Goal: Complete application form

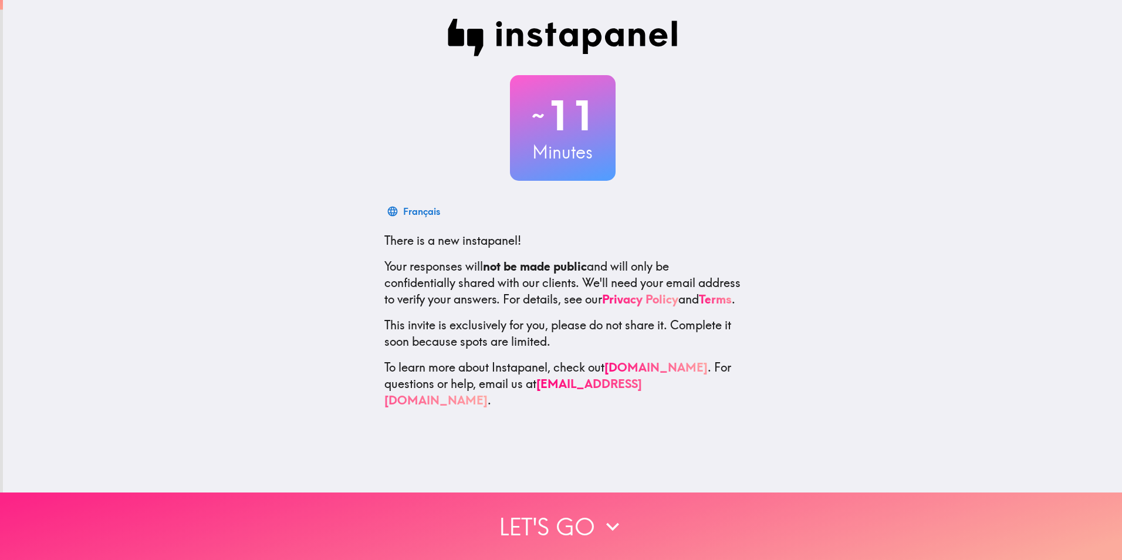
click at [547, 517] on button "Let's go" at bounding box center [561, 526] width 1122 height 68
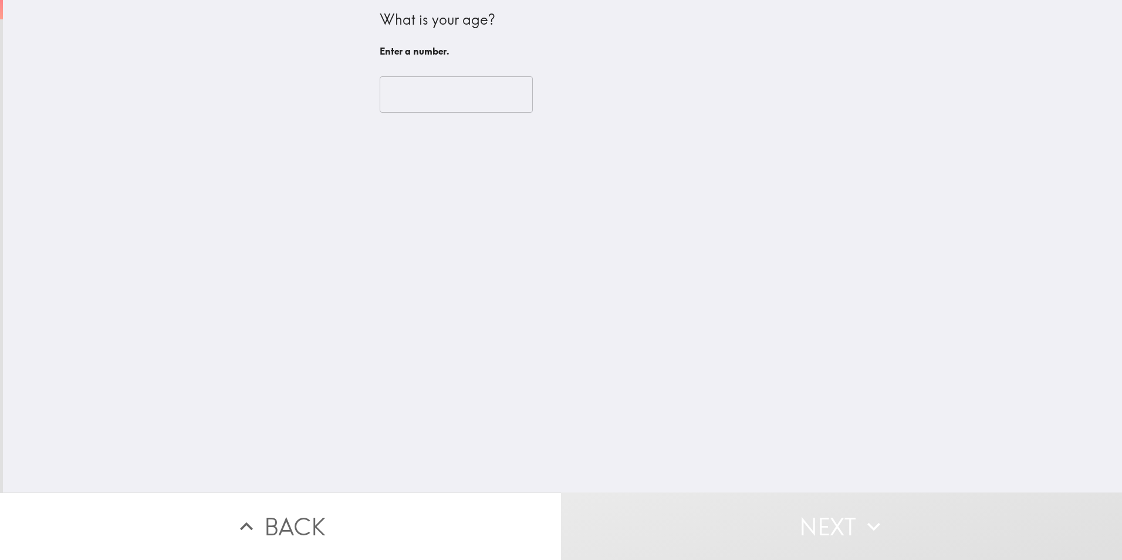
click at [475, 89] on input "number" at bounding box center [456, 94] width 153 height 36
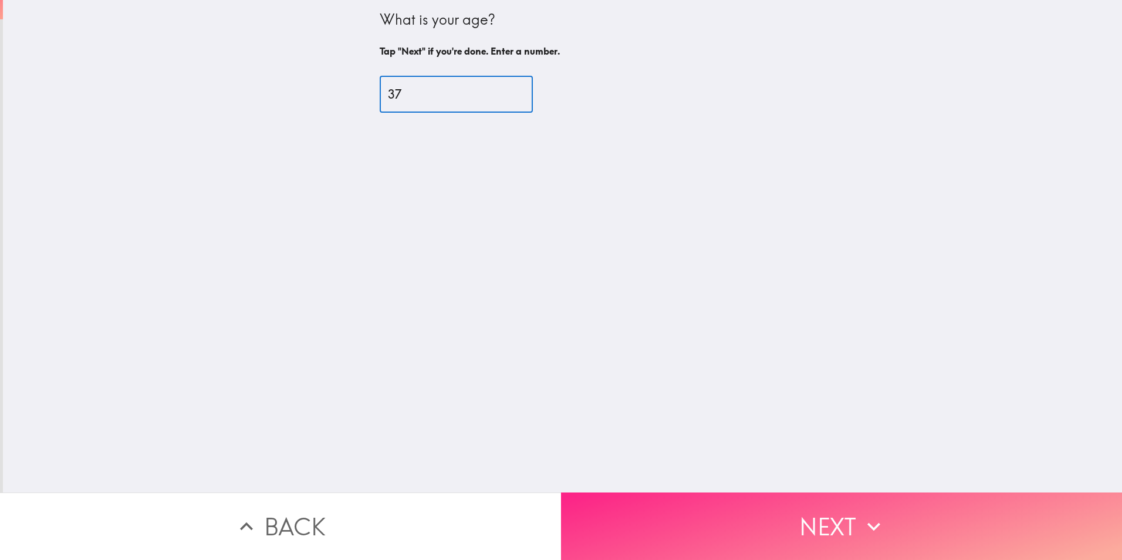
type input "37"
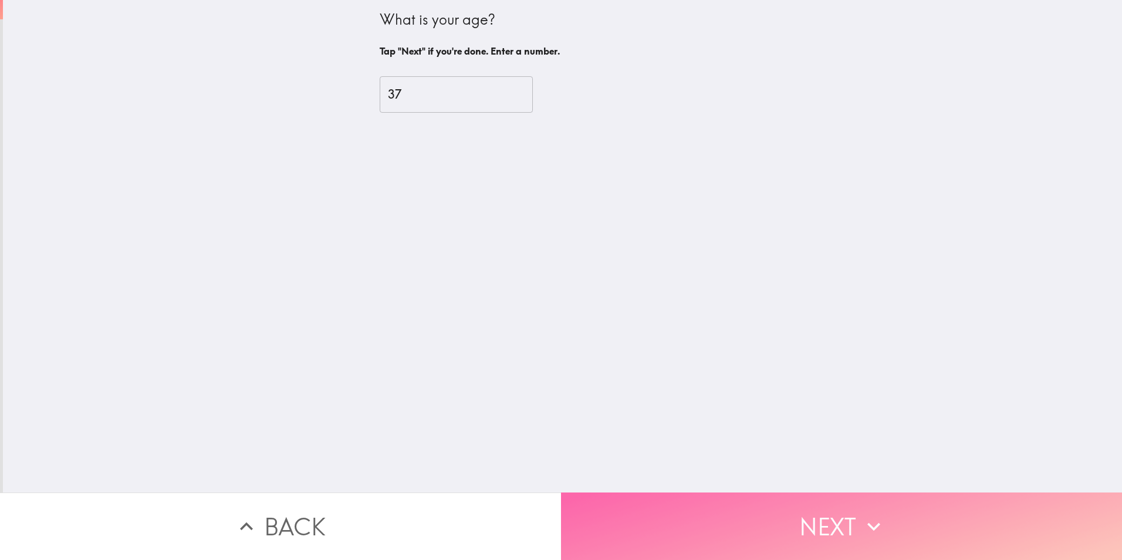
click at [724, 514] on button "Next" at bounding box center [841, 526] width 561 height 68
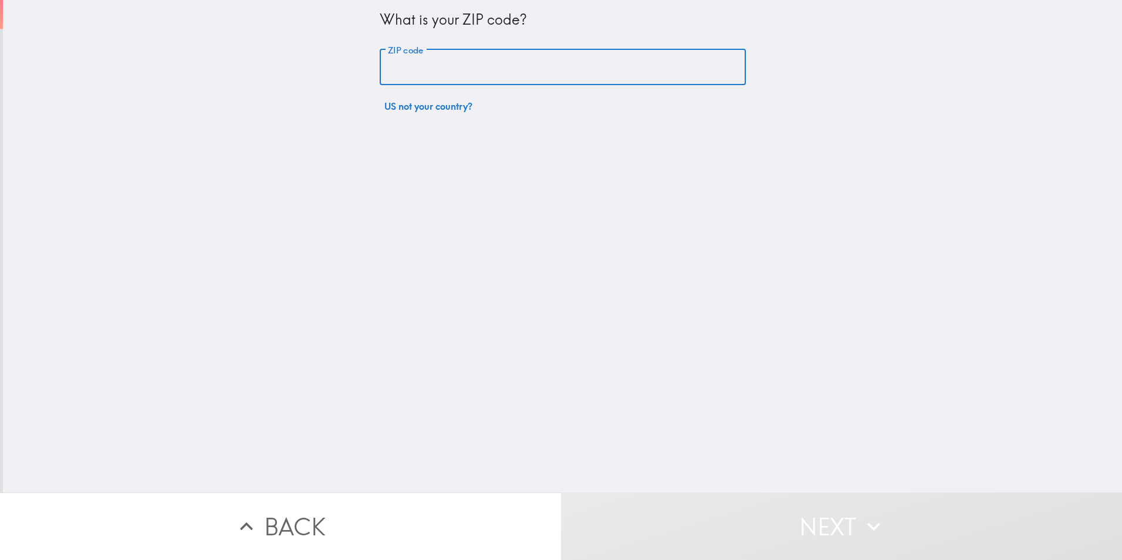
click at [467, 67] on input "ZIP code" at bounding box center [563, 67] width 366 height 36
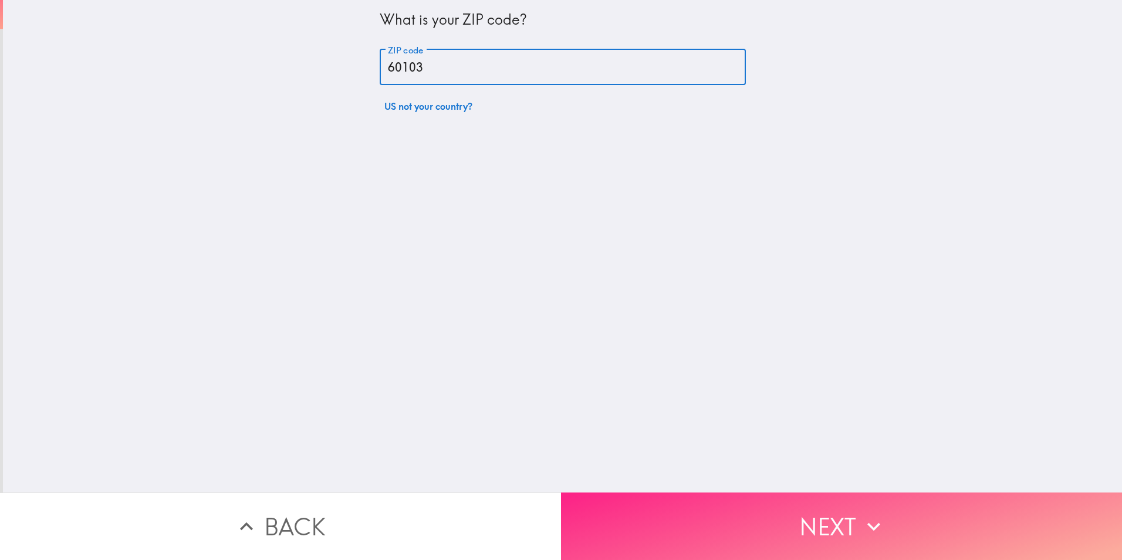
type input "60103"
click at [760, 520] on button "Next" at bounding box center [841, 526] width 561 height 68
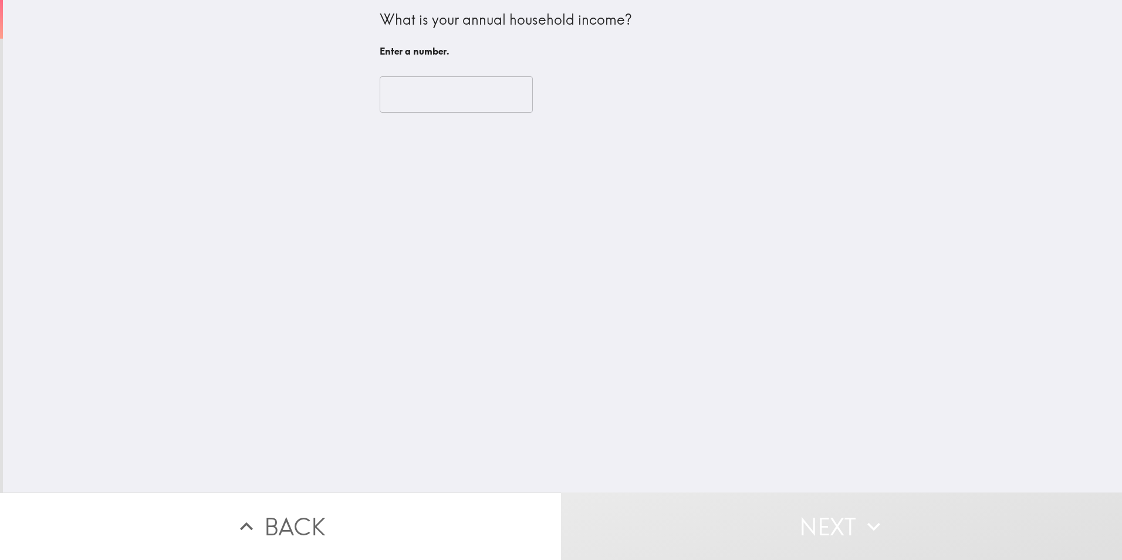
click at [463, 103] on input "number" at bounding box center [456, 94] width 153 height 36
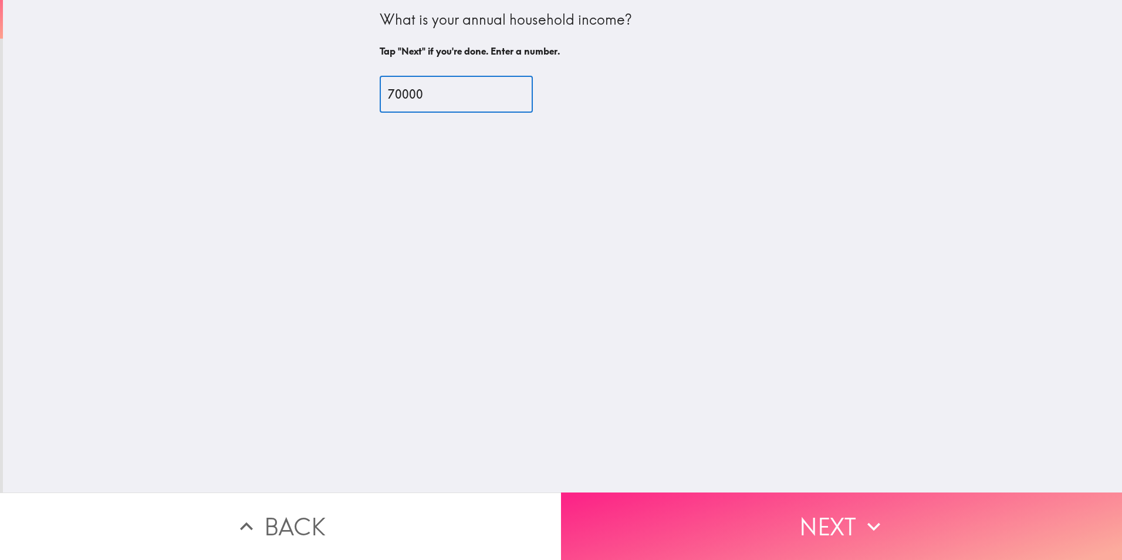
type input "70000"
click at [718, 511] on button "Next" at bounding box center [841, 526] width 561 height 68
